Goal: Information Seeking & Learning: Learn about a topic

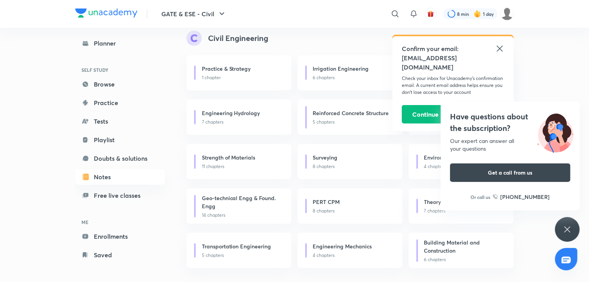
click at [568, 225] on icon at bounding box center [567, 229] width 9 height 9
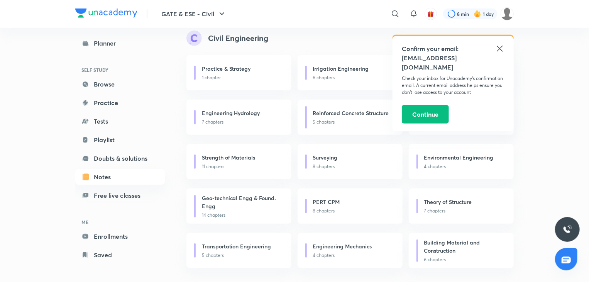
click at [501, 48] on icon at bounding box center [499, 48] width 9 height 9
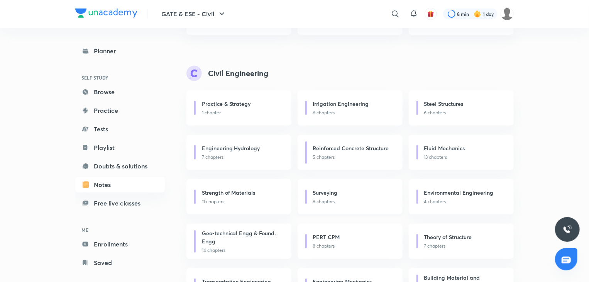
scroll to position [146, 0]
click at [438, 150] on h6 "Fluid Mechanics" at bounding box center [444, 147] width 41 height 8
